Goal: Task Accomplishment & Management: Manage account settings

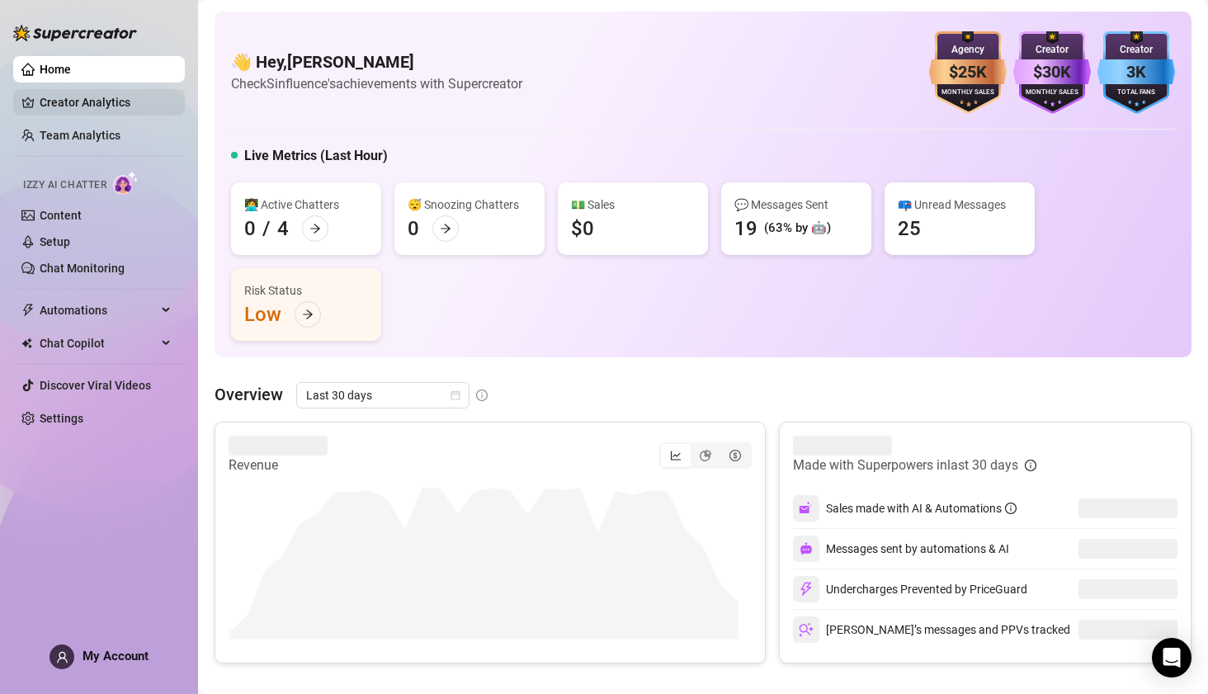
click at [62, 105] on link "Creator Analytics" at bounding box center [106, 102] width 132 height 26
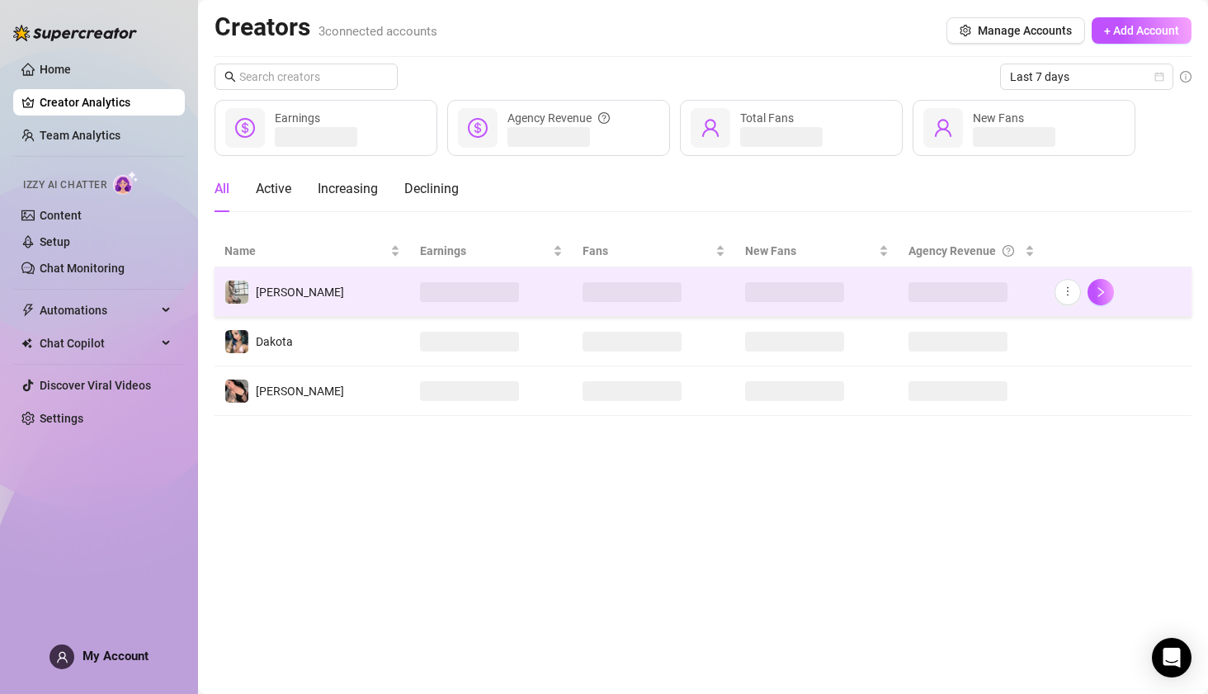
click at [286, 290] on td "[PERSON_NAME]" at bounding box center [313, 292] width 196 height 50
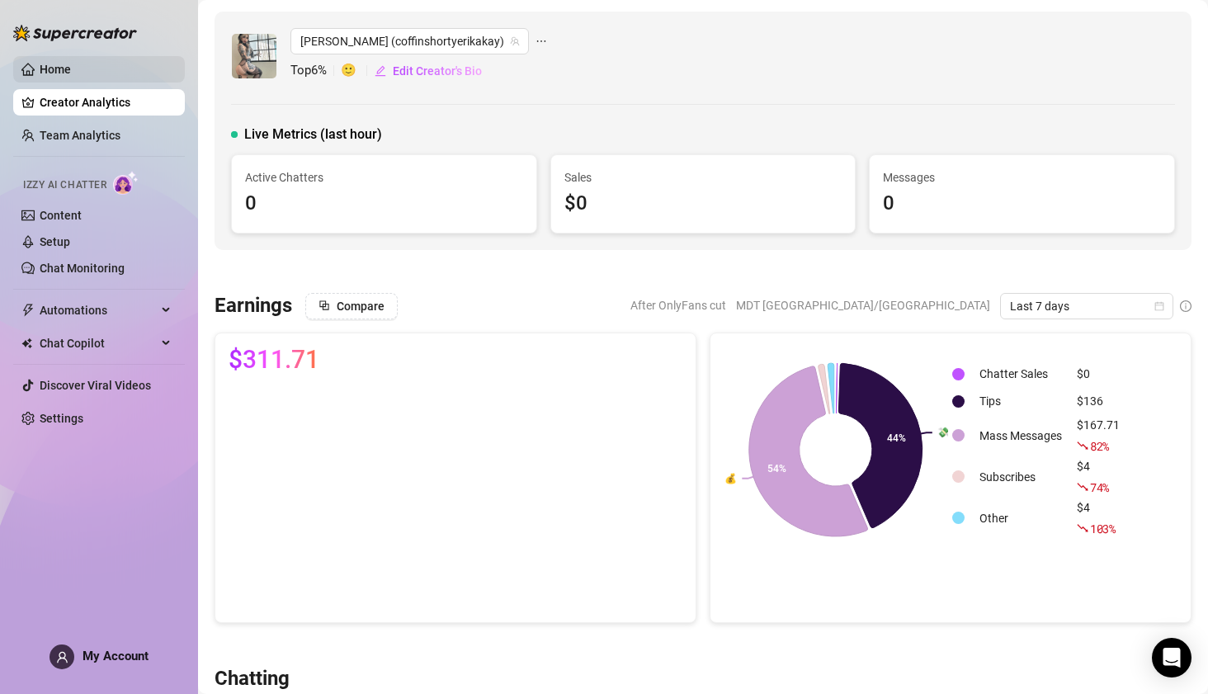
click at [71, 64] on link "Home" at bounding box center [55, 69] width 31 height 13
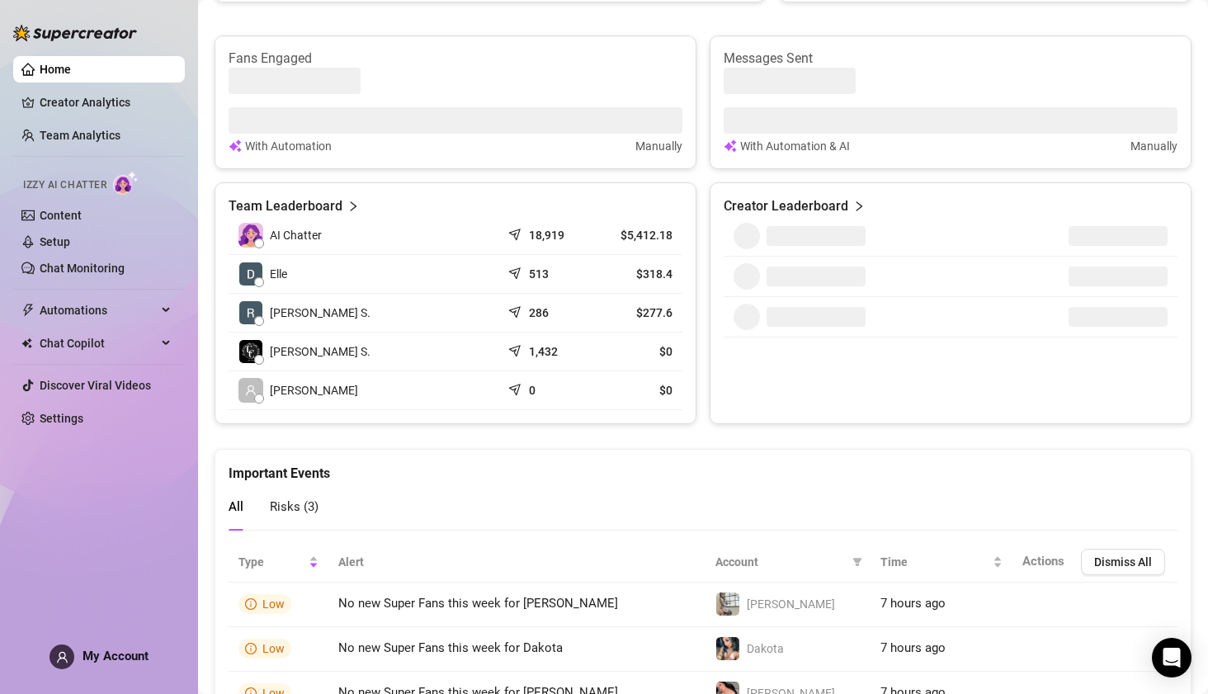
scroll to position [741, 0]
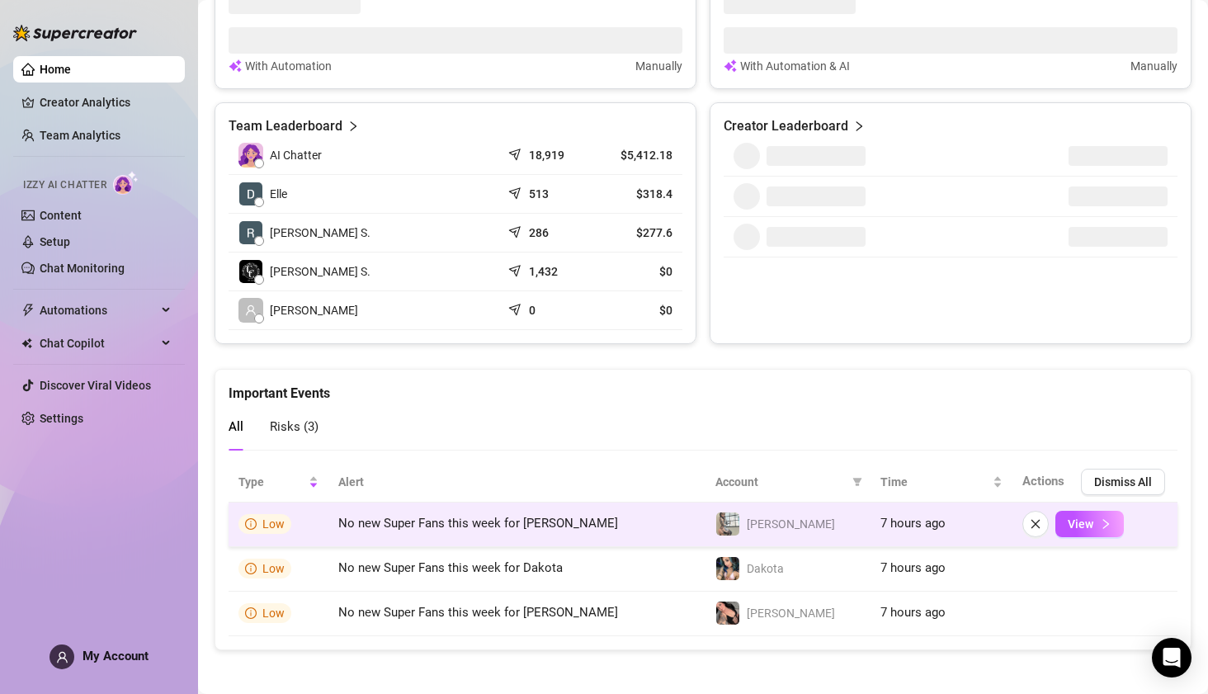
click at [720, 503] on td "[PERSON_NAME]" at bounding box center [788, 525] width 165 height 45
click at [718, 518] on img at bounding box center [727, 523] width 23 height 23
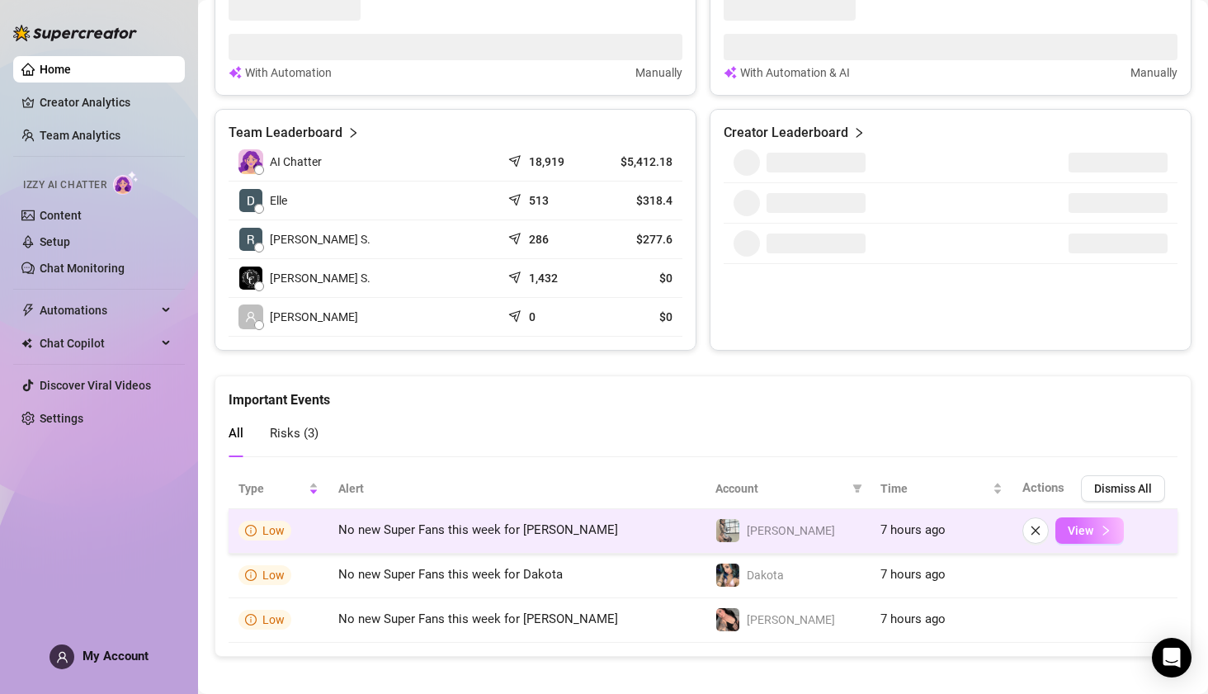
scroll to position [748, 0]
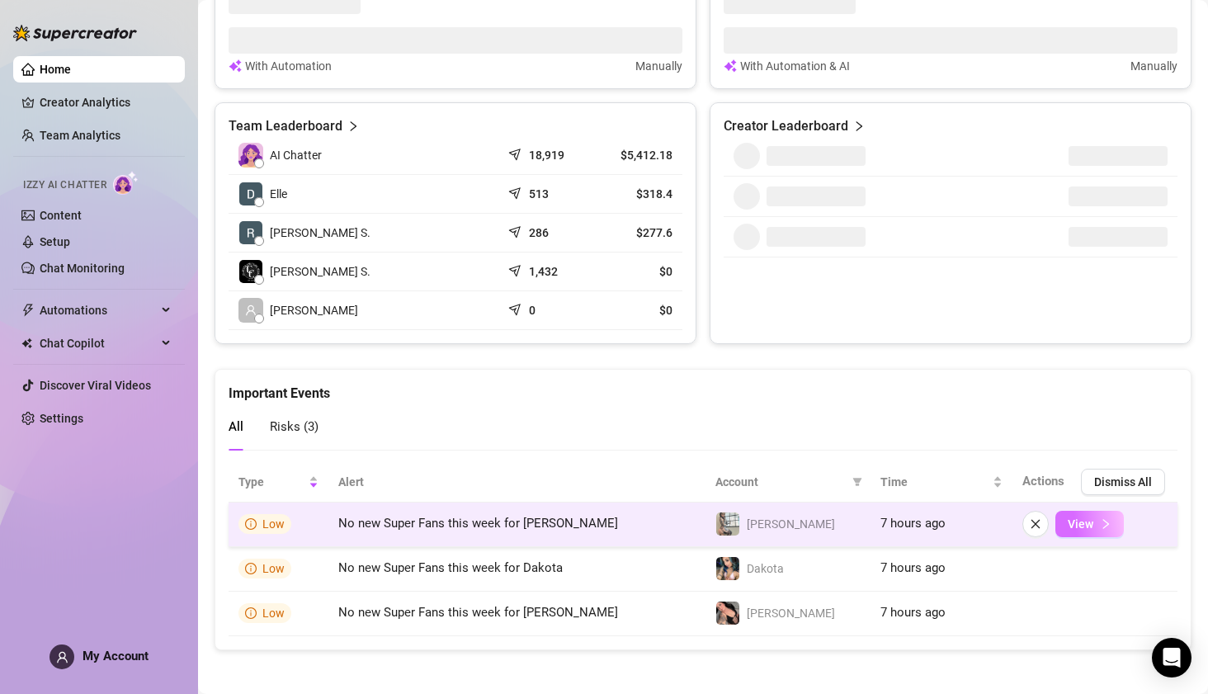
click at [1078, 517] on span "View" at bounding box center [1081, 523] width 26 height 13
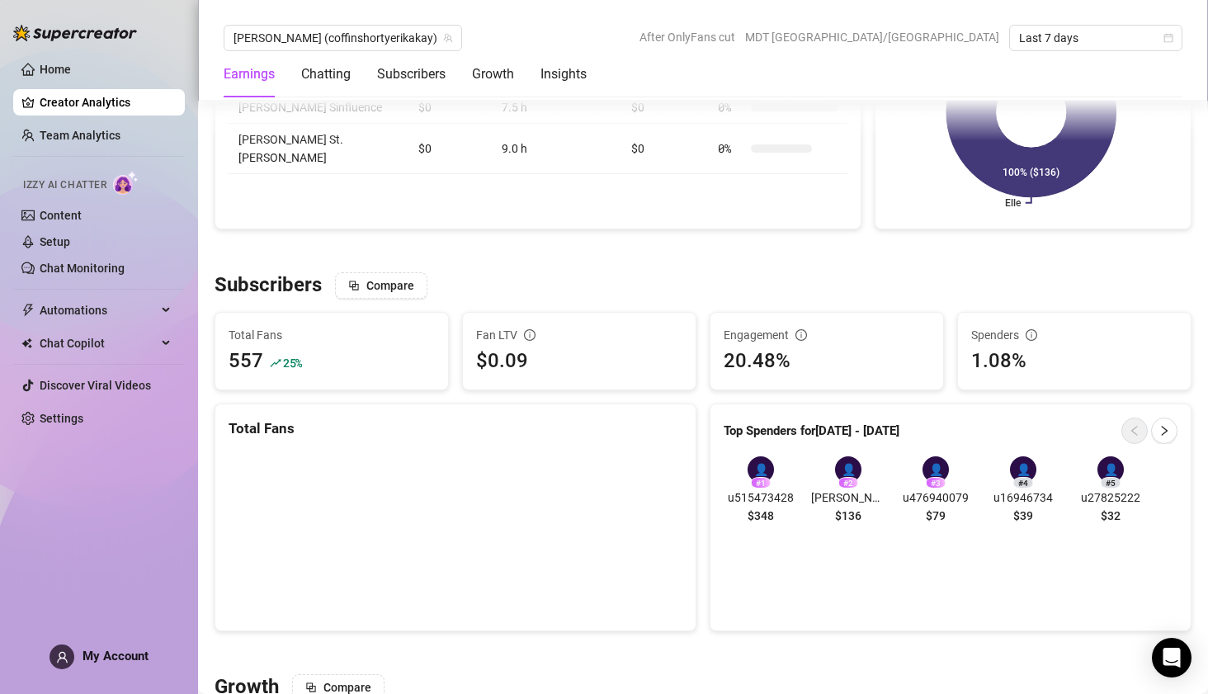
scroll to position [838, 0]
click at [97, 136] on link "Team Analytics" at bounding box center [80, 135] width 81 height 13
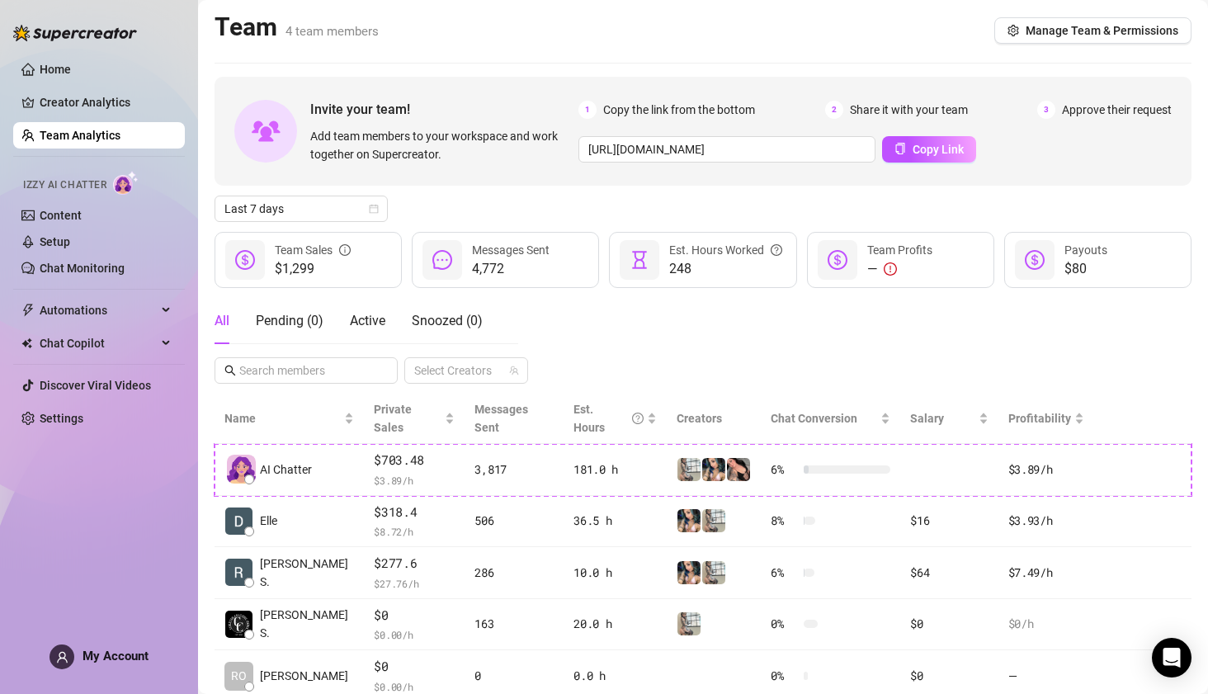
click at [299, 248] on div "Team Sales" at bounding box center [313, 250] width 76 height 18
click at [69, 101] on link "Creator Analytics" at bounding box center [106, 102] width 132 height 26
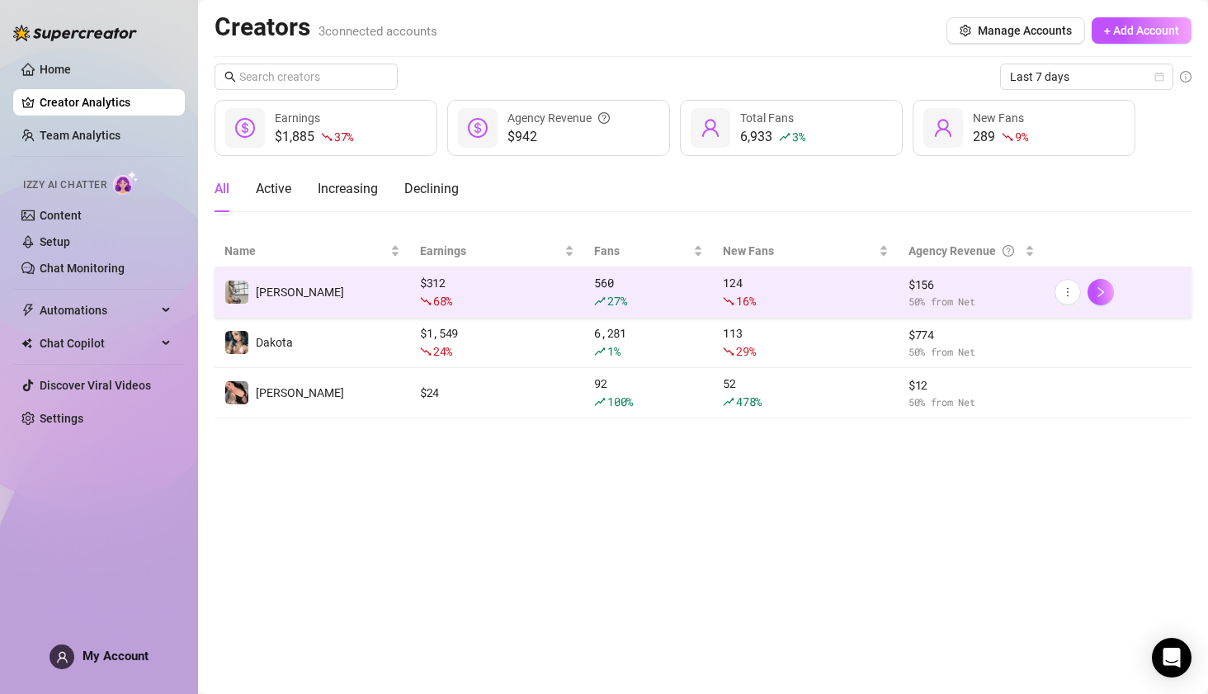
click at [300, 288] on td "[PERSON_NAME]" at bounding box center [313, 292] width 196 height 50
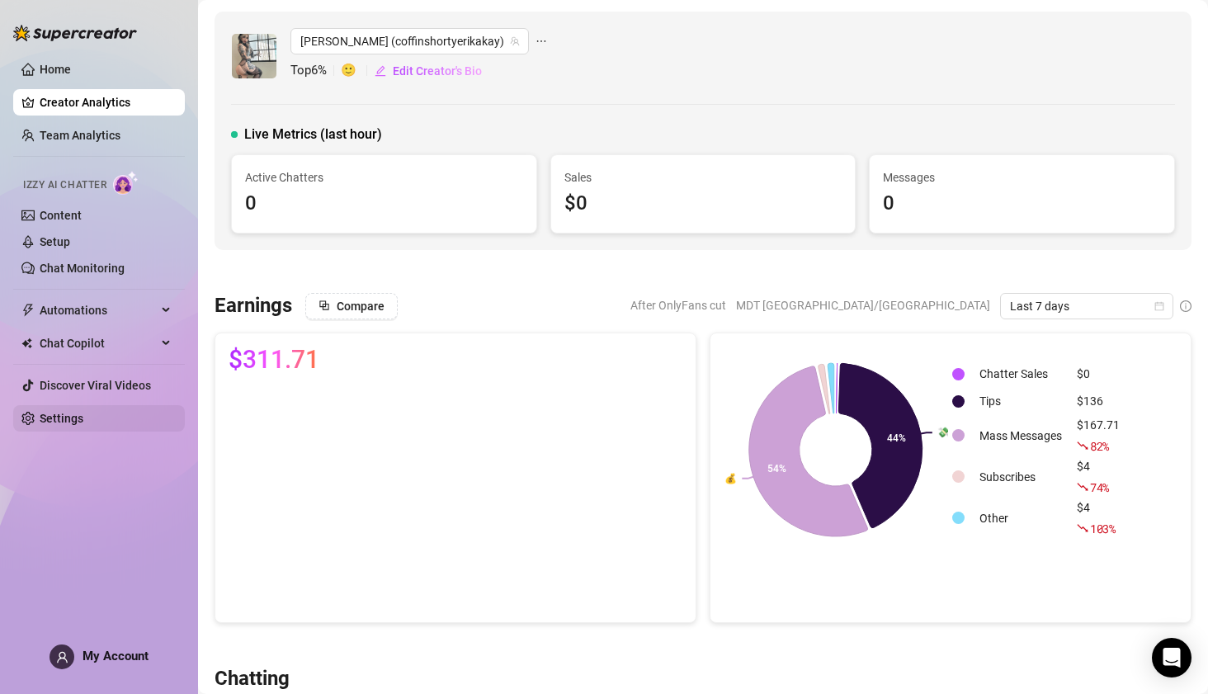
click at [77, 413] on link "Settings" at bounding box center [62, 418] width 44 height 13
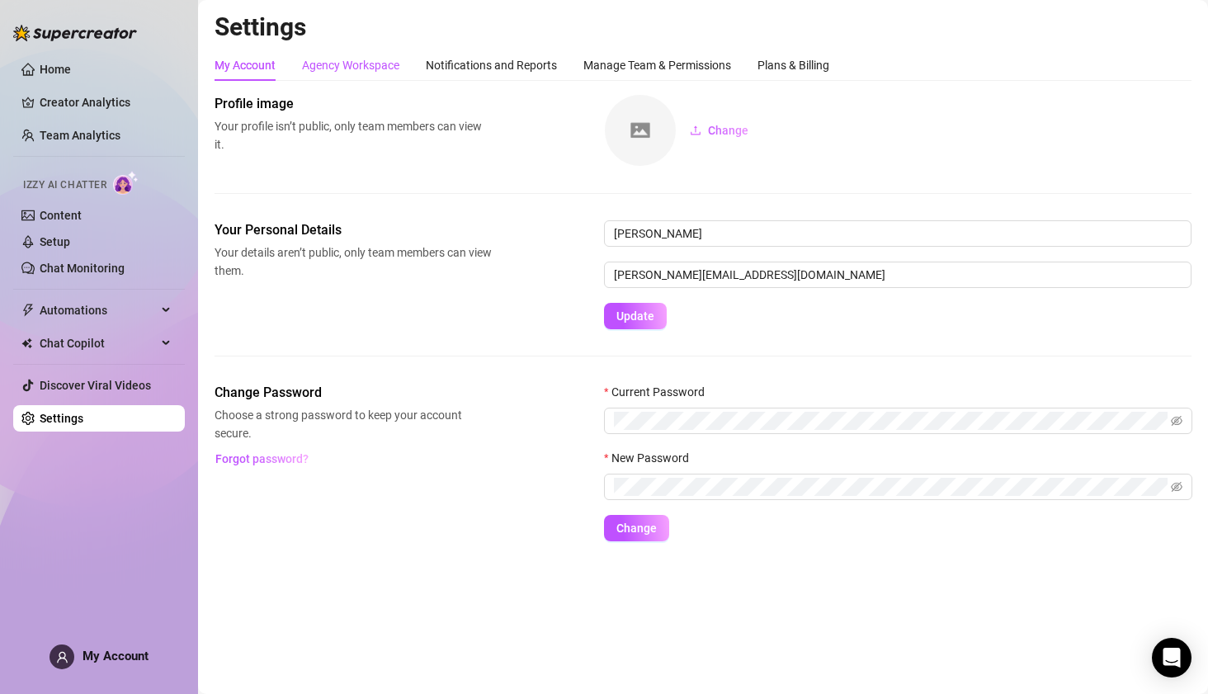
click at [354, 66] on div "Agency Workspace" at bounding box center [350, 65] width 97 height 18
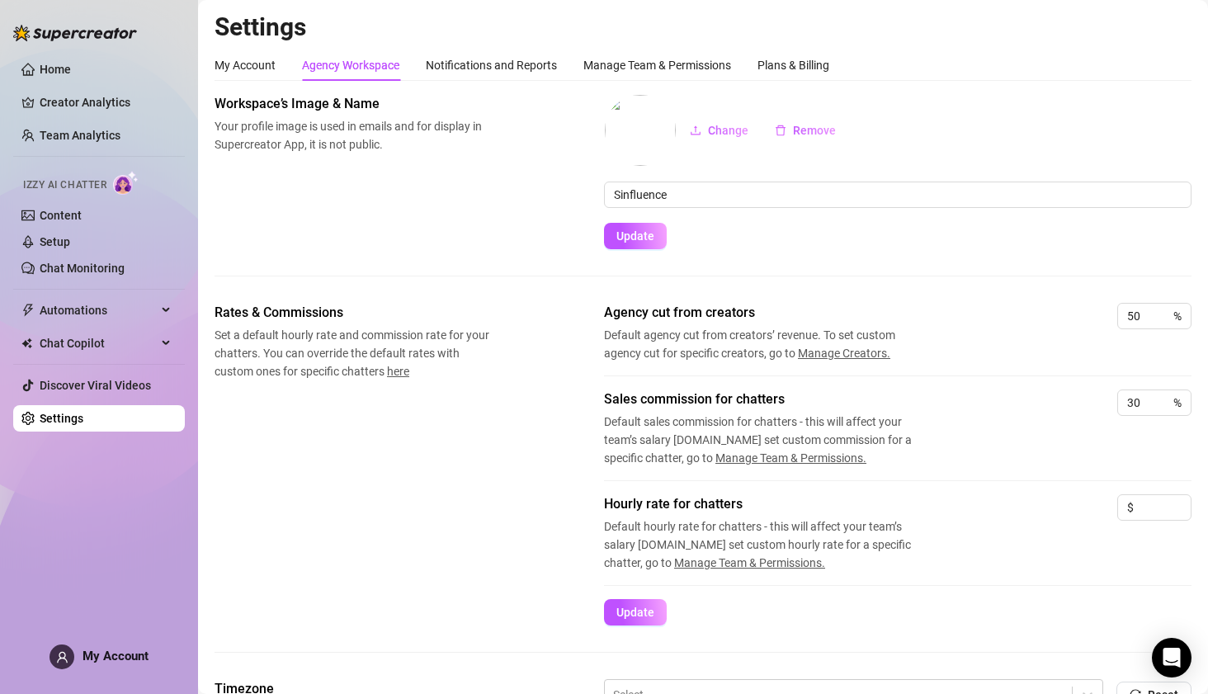
click at [639, 127] on img at bounding box center [640, 130] width 71 height 71
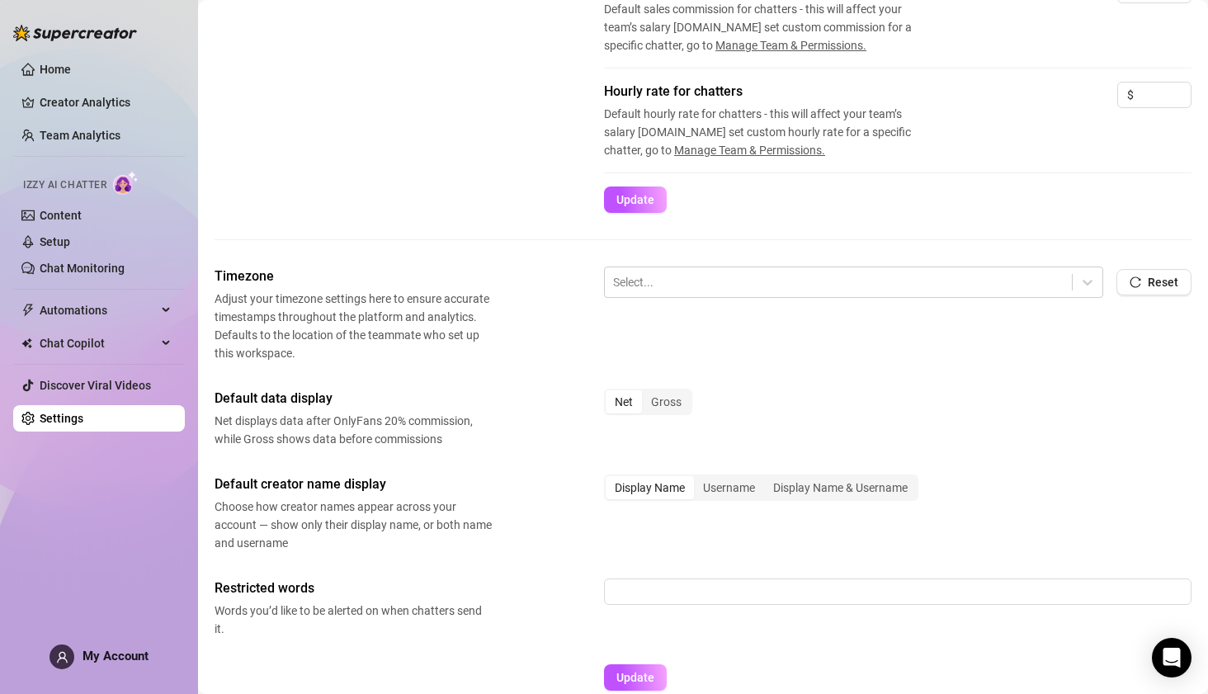
scroll to position [413, 0]
